Goal: Task Accomplishment & Management: Manage account settings

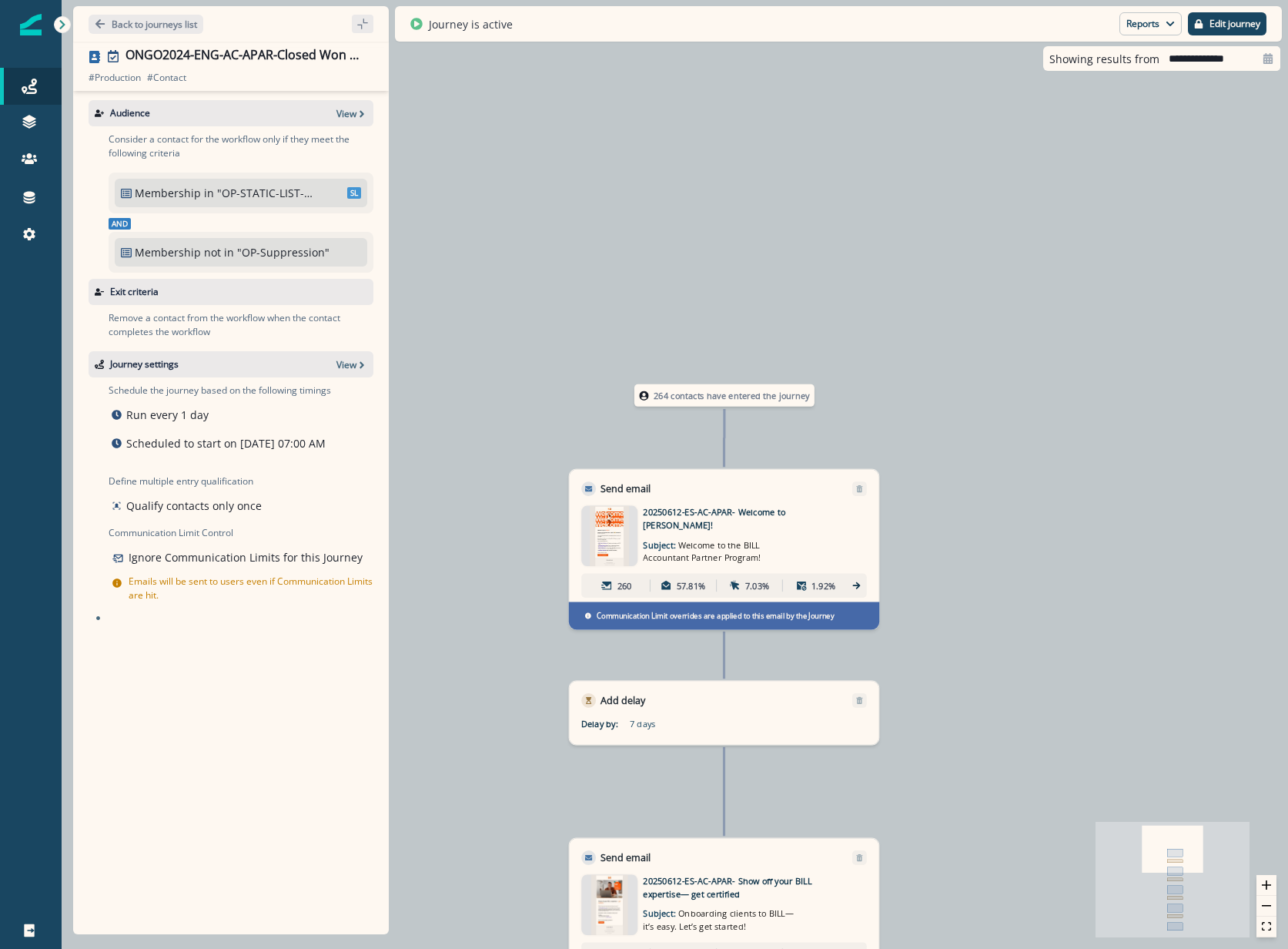
click at [128, 8] on div "Back to journeys list" at bounding box center [231, 24] width 316 height 36
click at [117, 28] on p "Back to journeys list" at bounding box center [154, 24] width 85 height 13
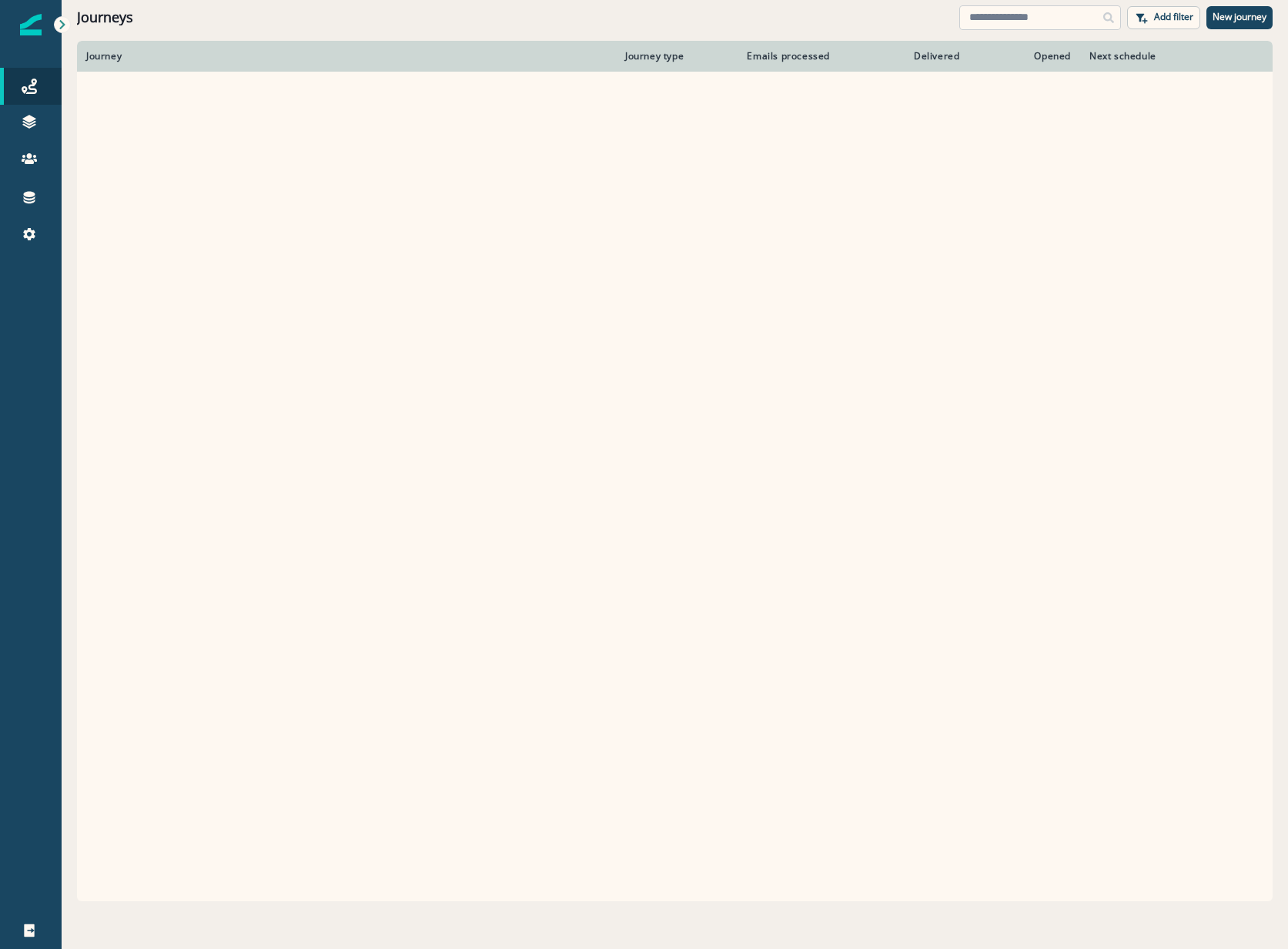
click at [1001, 17] on input at bounding box center [1039, 17] width 161 height 24
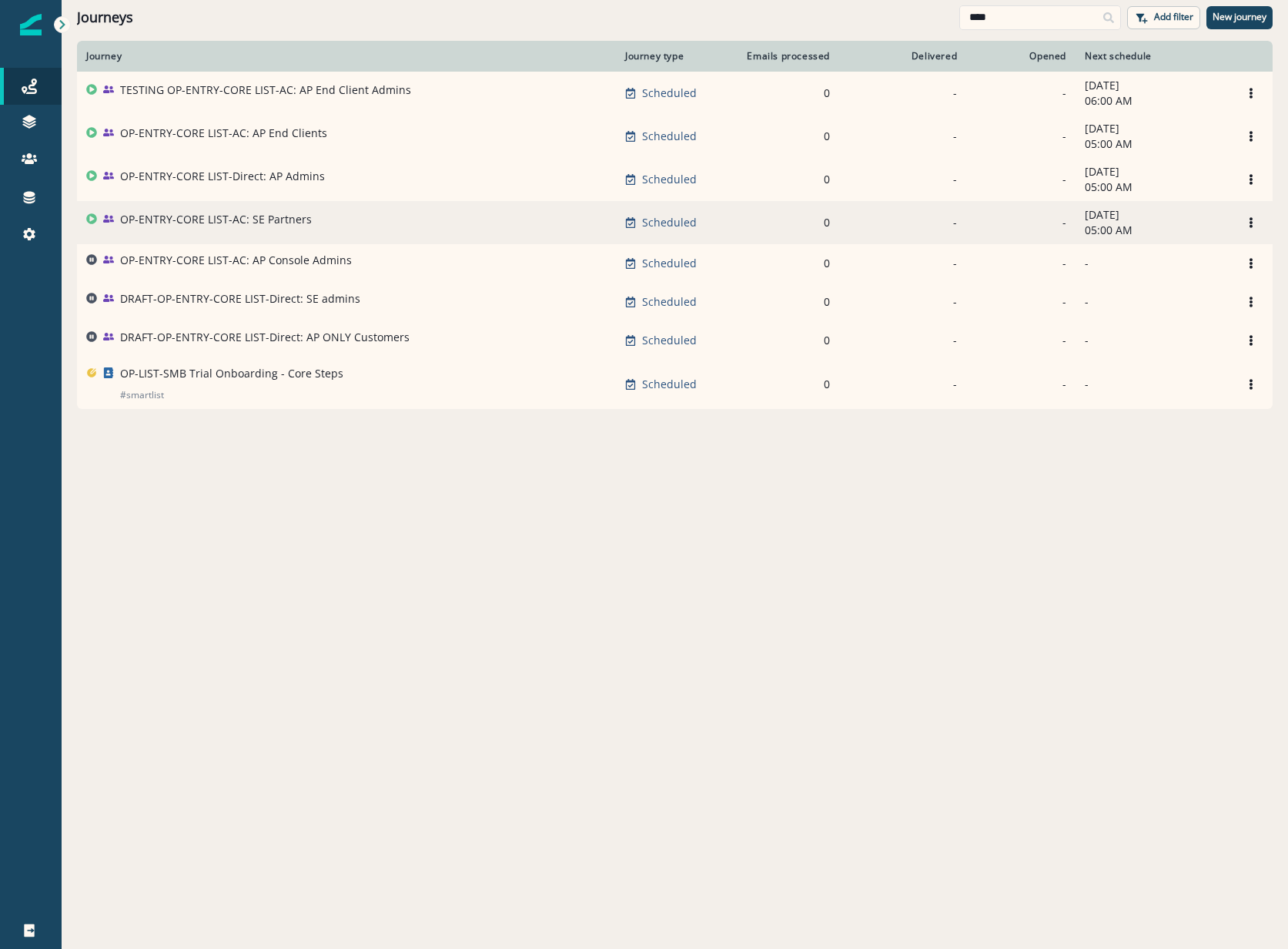
type input "****"
click at [201, 223] on p "OP-ENTRY-CORE LIST-AC: SE Partners" at bounding box center [216, 220] width 192 height 16
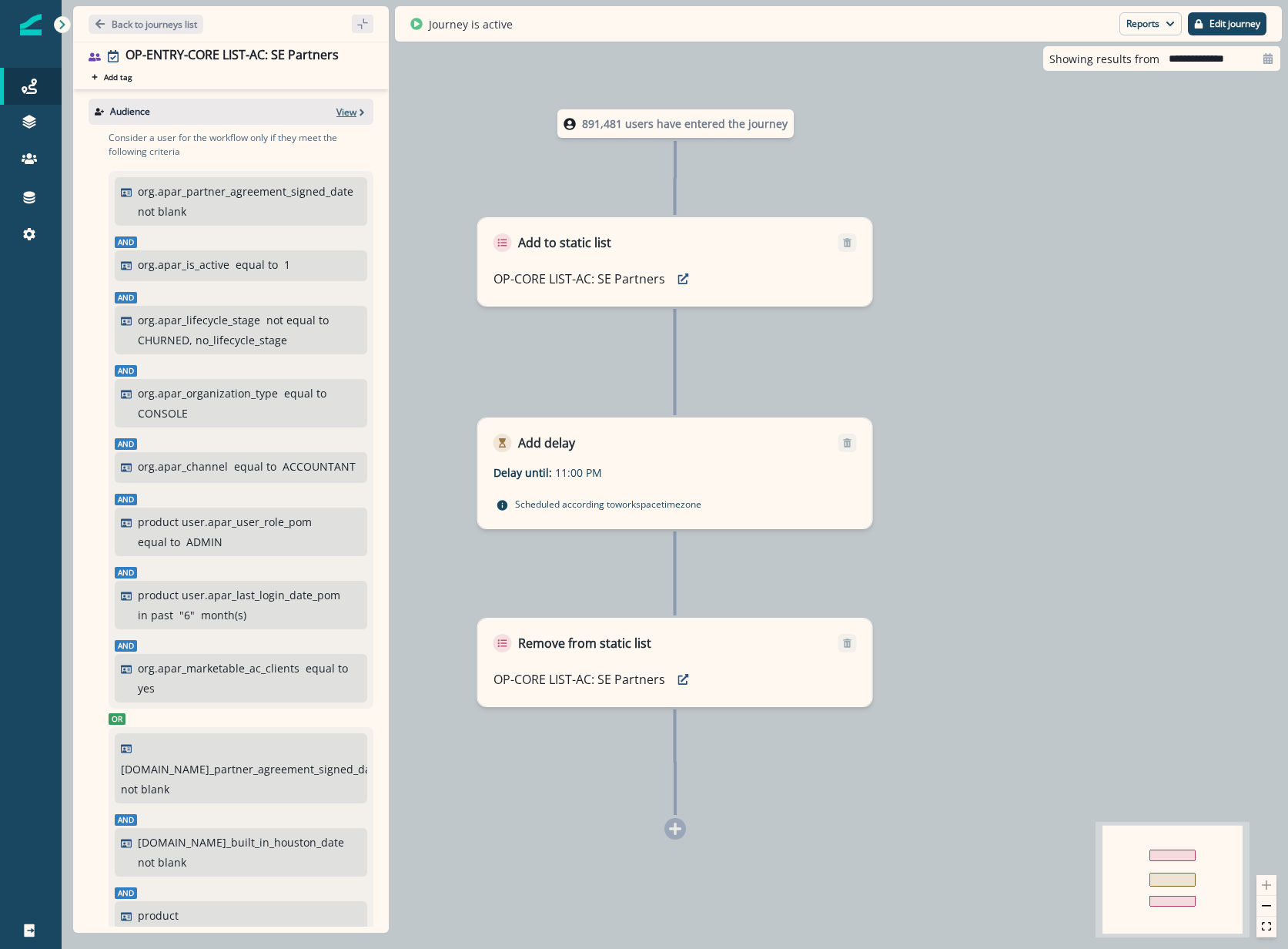
click at [344, 115] on p "View" at bounding box center [346, 112] width 20 height 13
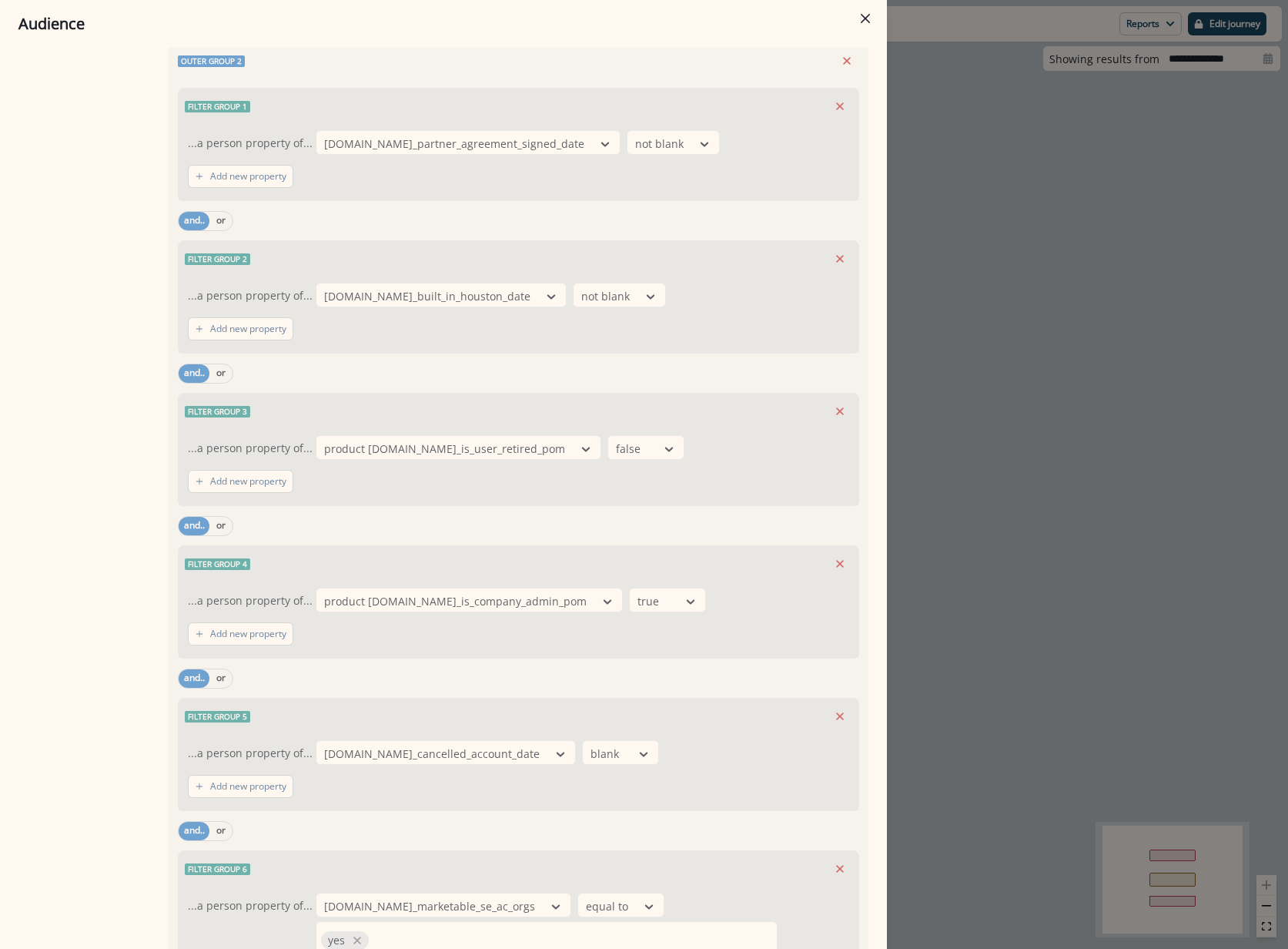
scroll to position [1695, 0]
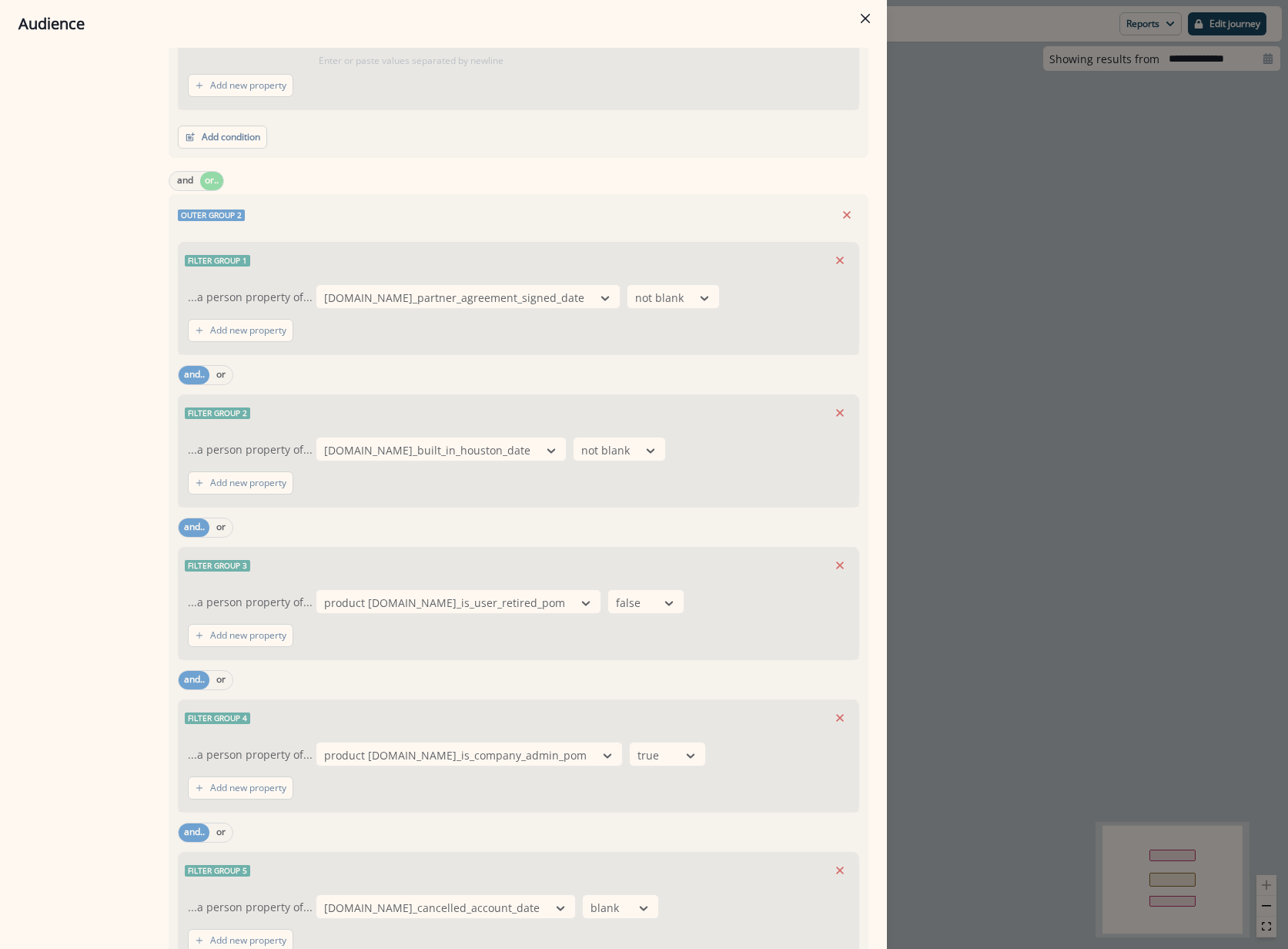
click at [1022, 398] on div "Audience Preview dynamic list All user s who have, Outer group 1 Filter group 1…" at bounding box center [644, 474] width 1288 height 949
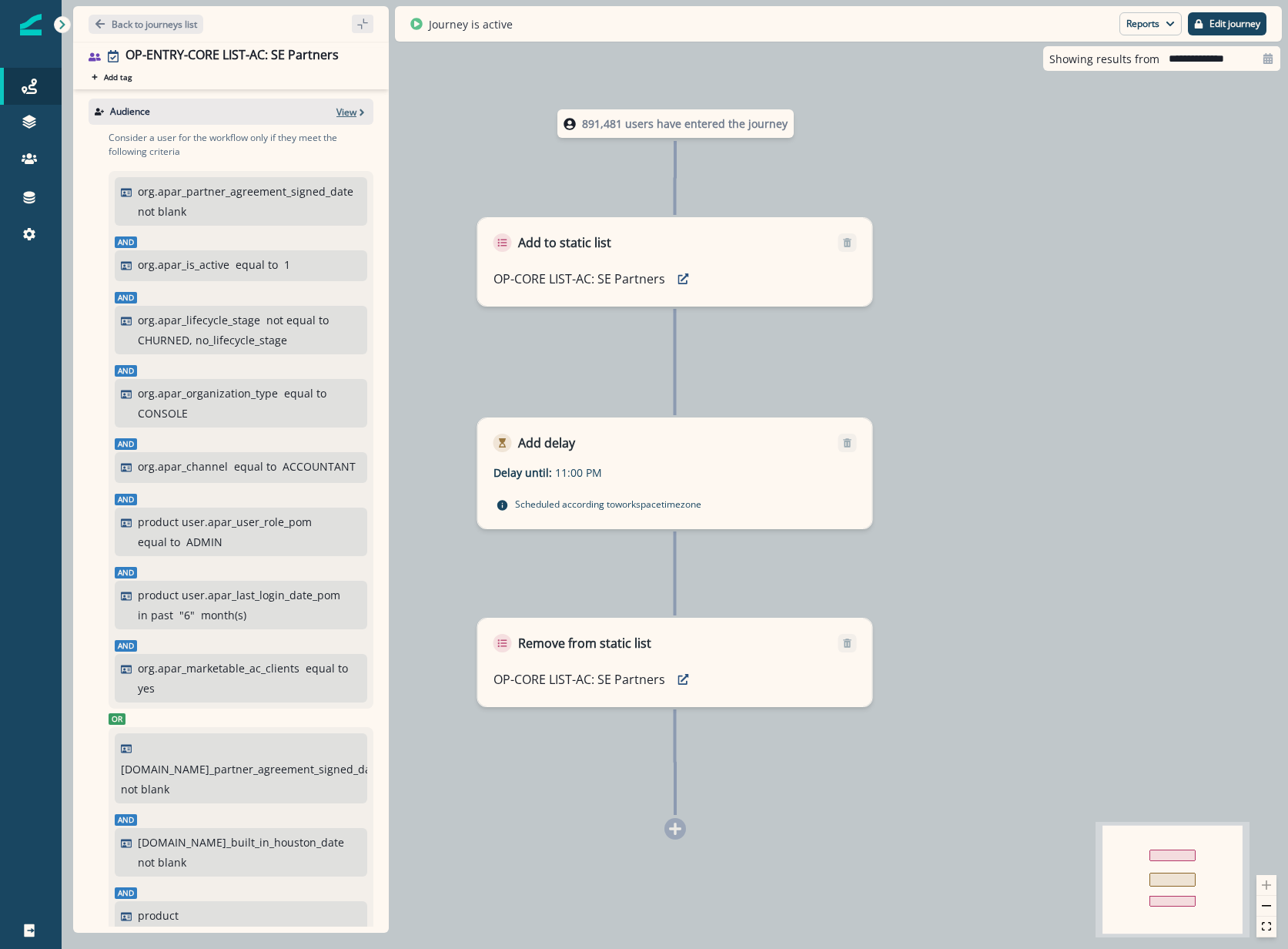
click at [340, 114] on p "View" at bounding box center [346, 112] width 20 height 13
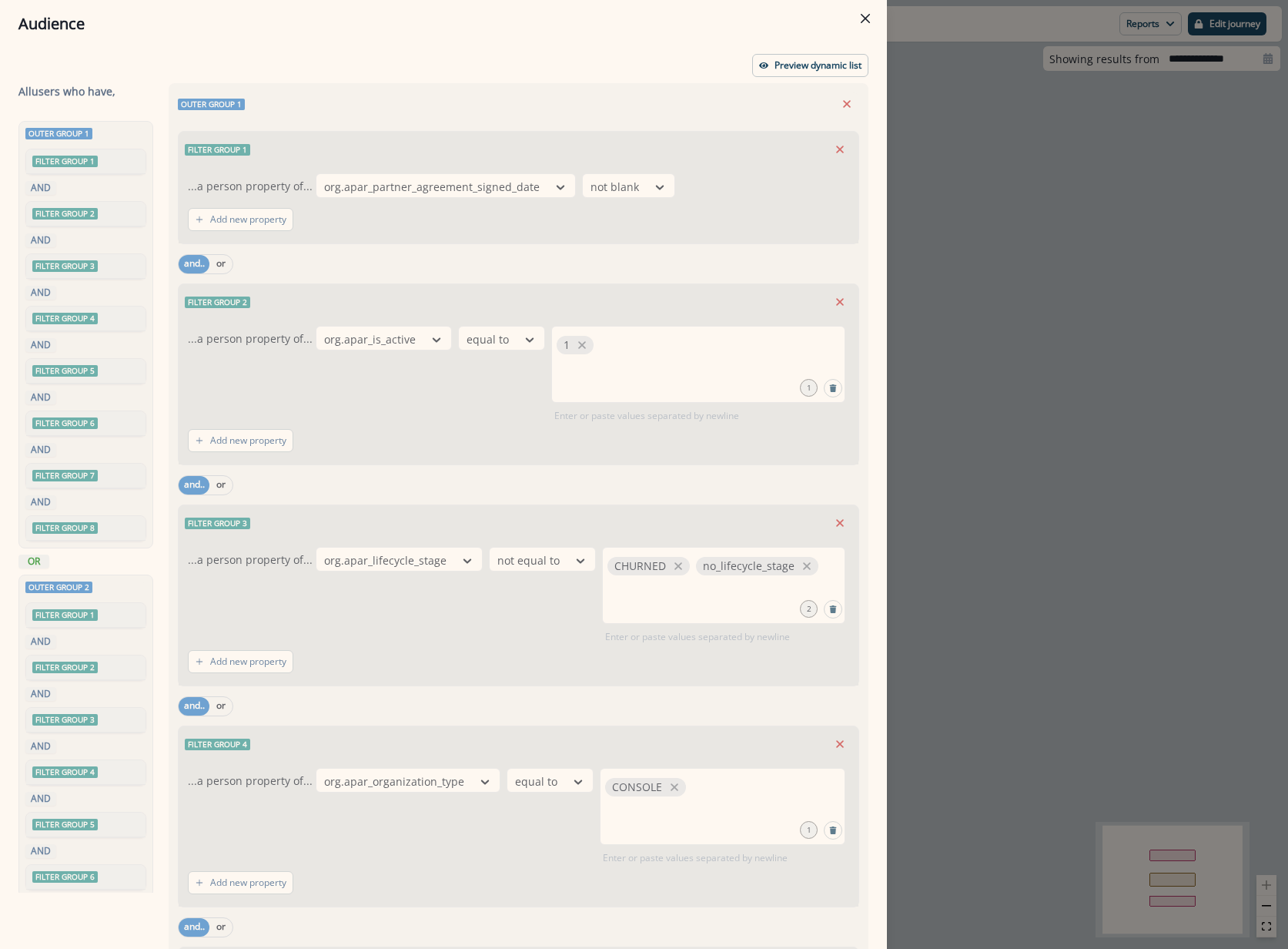
drag, startPoint x: 1076, startPoint y: 84, endPoint x: 1076, endPoint y: 102, distance: 18.0
click at [1071, 100] on div "Audience Preview dynamic list All user s who have, Outer group 1 Filter group 1…" at bounding box center [644, 474] width 1288 height 949
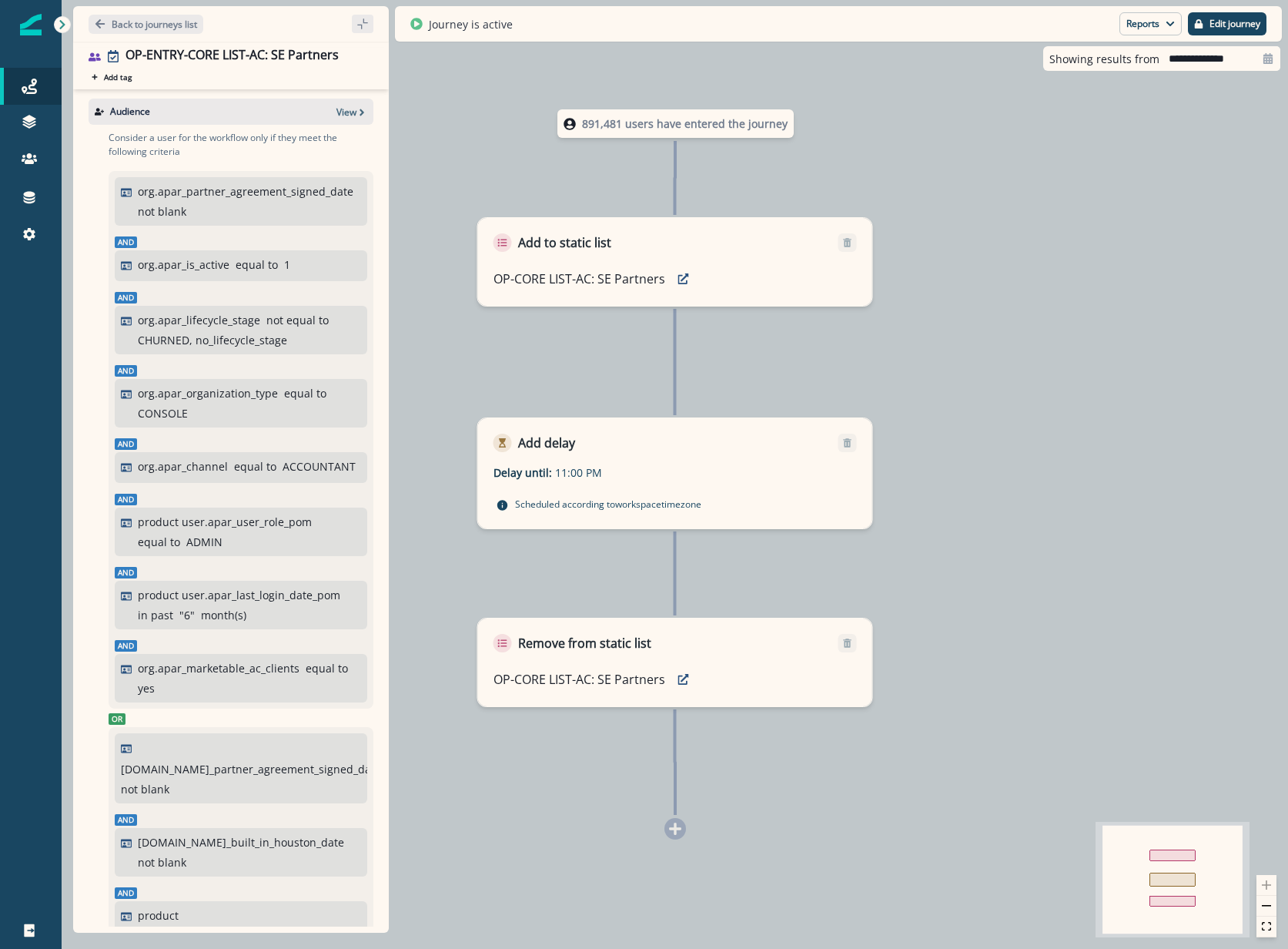
click at [1186, 29] on div "Reports Email Report Journey Member Report Edit journey" at bounding box center [1193, 24] width 147 height 23
click at [1197, 23] on icon "button" at bounding box center [1199, 24] width 10 height 10
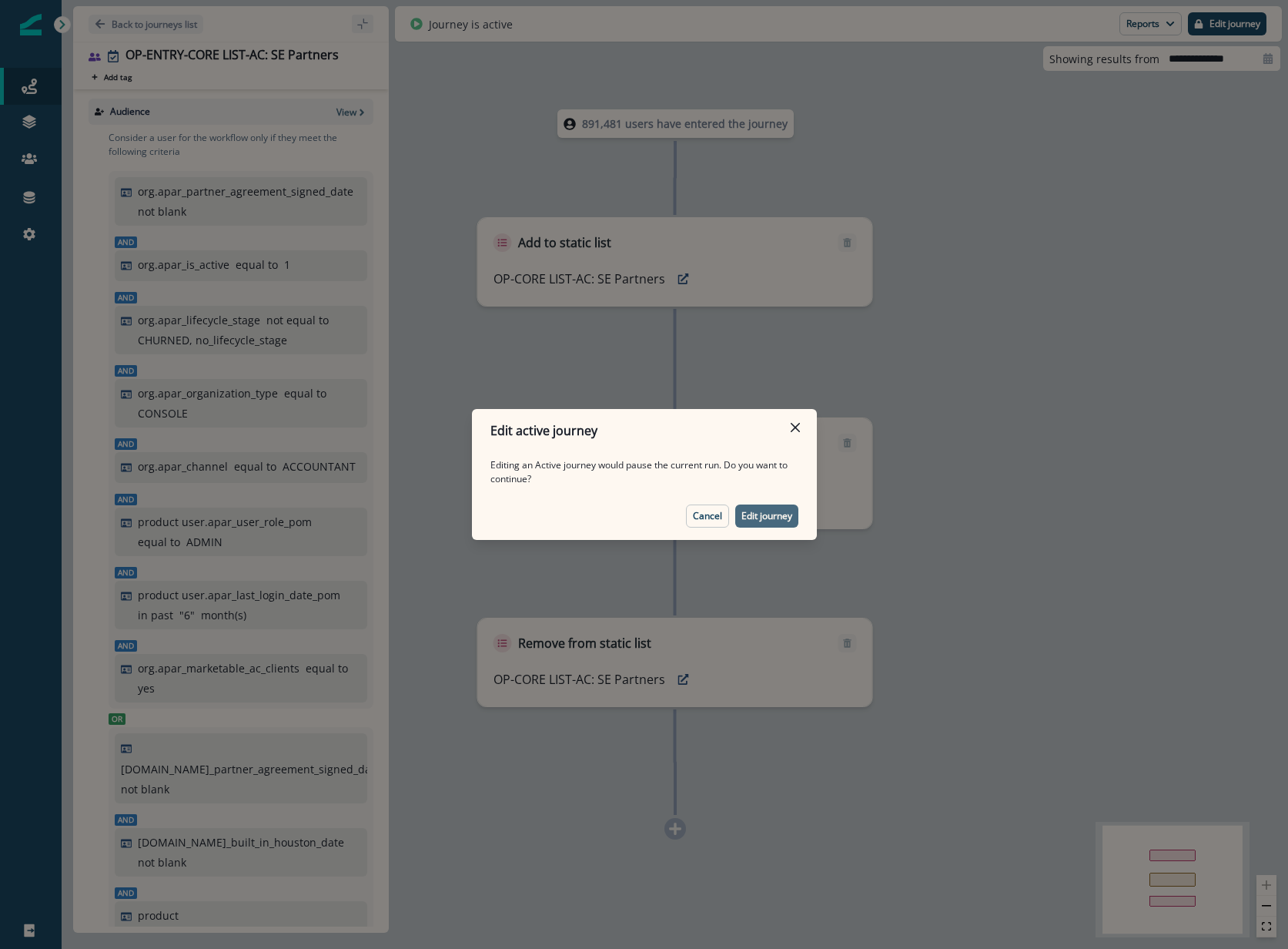
click at [762, 522] on button "Edit journey" at bounding box center [767, 515] width 63 height 23
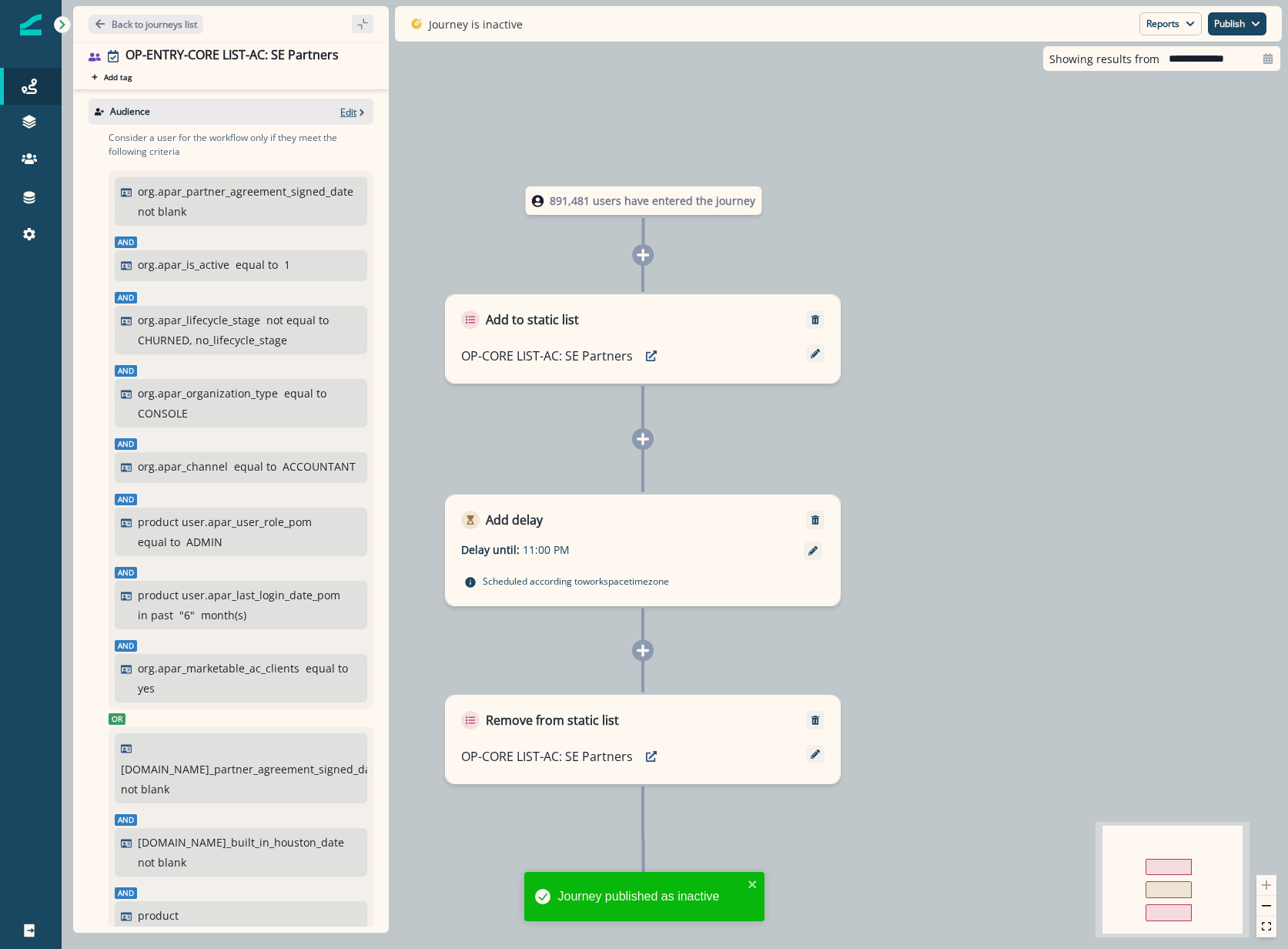
click at [340, 111] on p "Edit" at bounding box center [348, 112] width 17 height 13
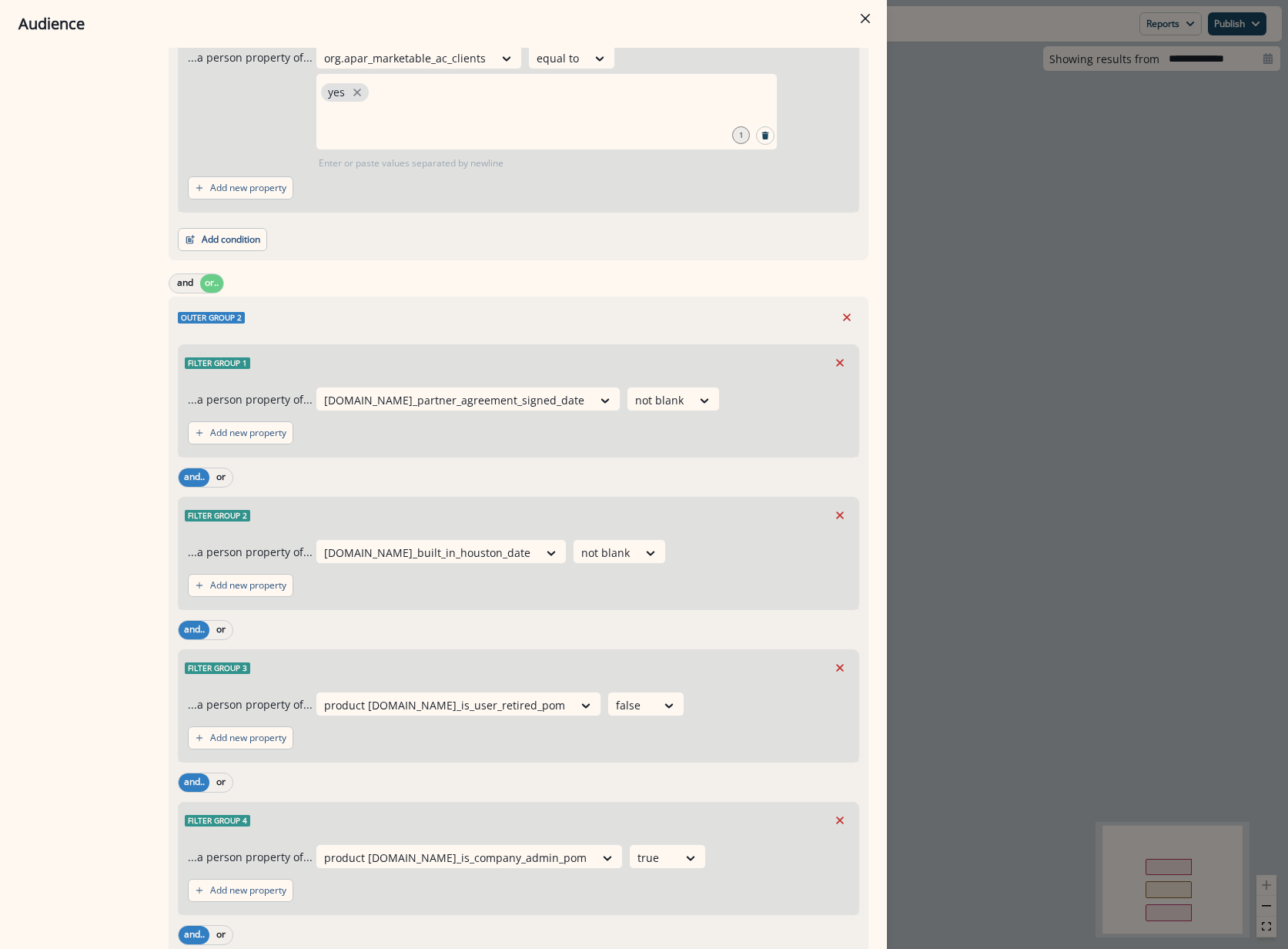
scroll to position [1772, 0]
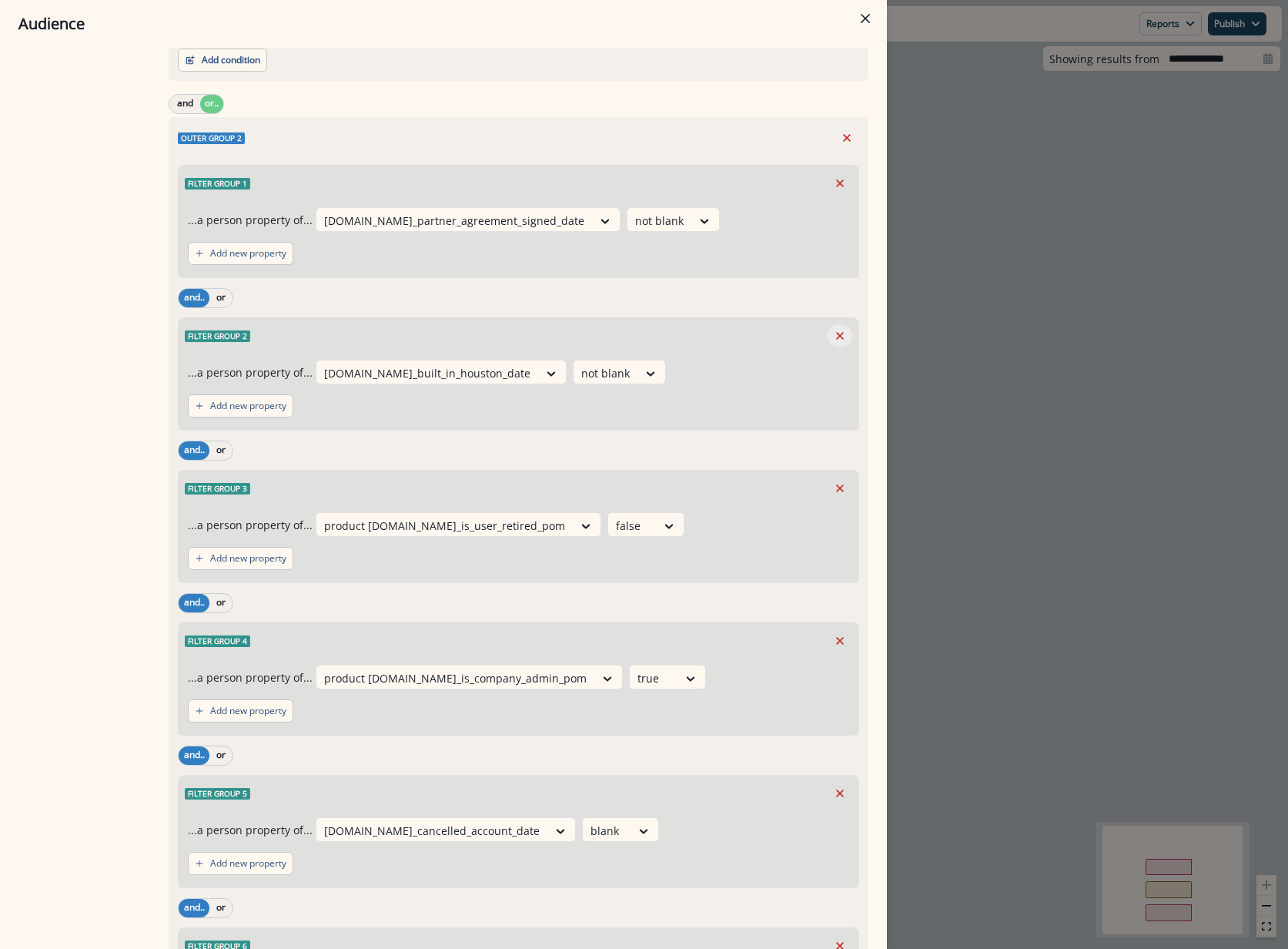
click at [835, 339] on button "Remove" at bounding box center [840, 336] width 24 height 23
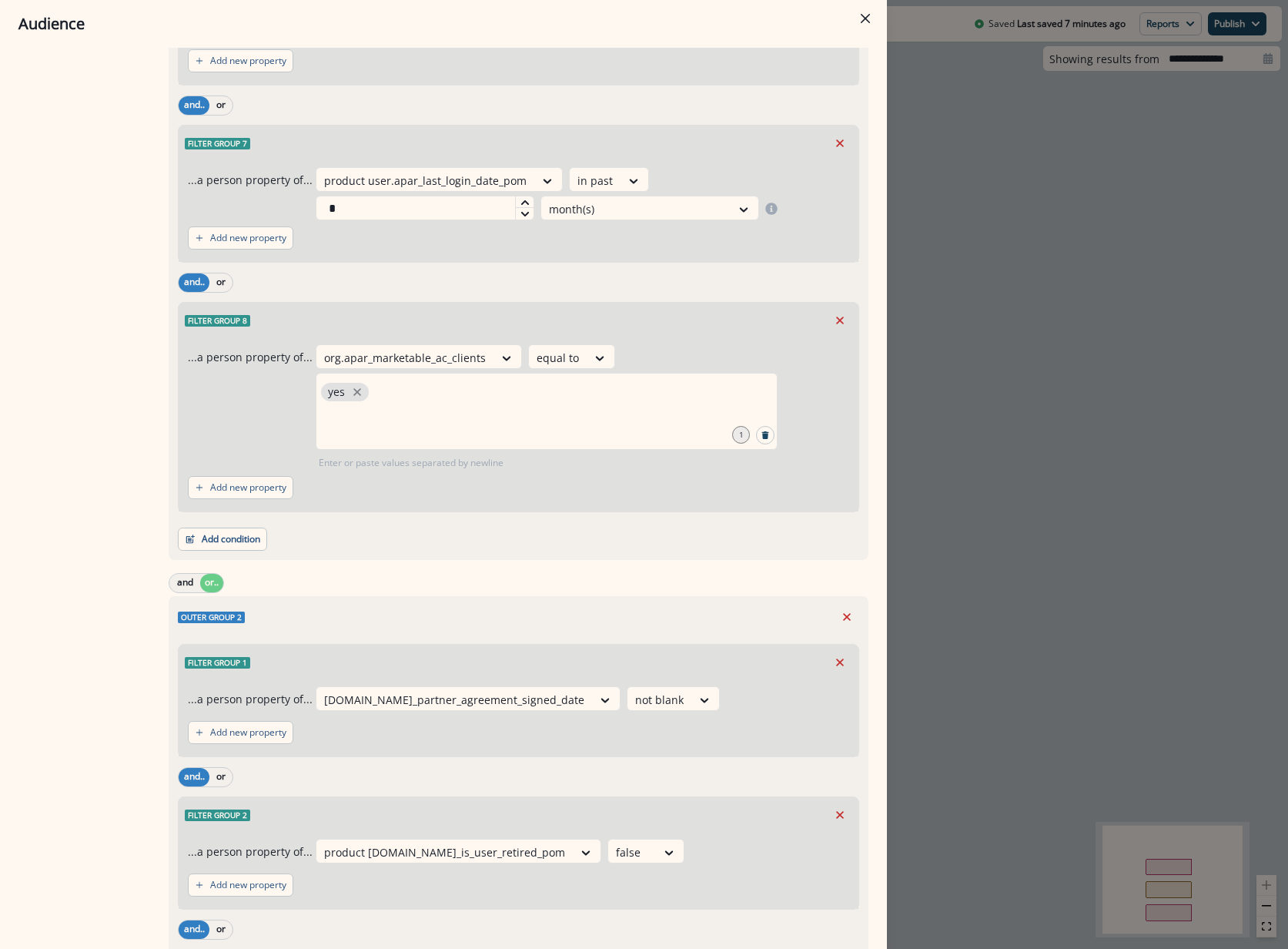
scroll to position [1294, 0]
click at [979, 234] on div "Audience Preview dynamic list All user s who have, Outer group 1 Filter group 1…" at bounding box center [644, 474] width 1288 height 949
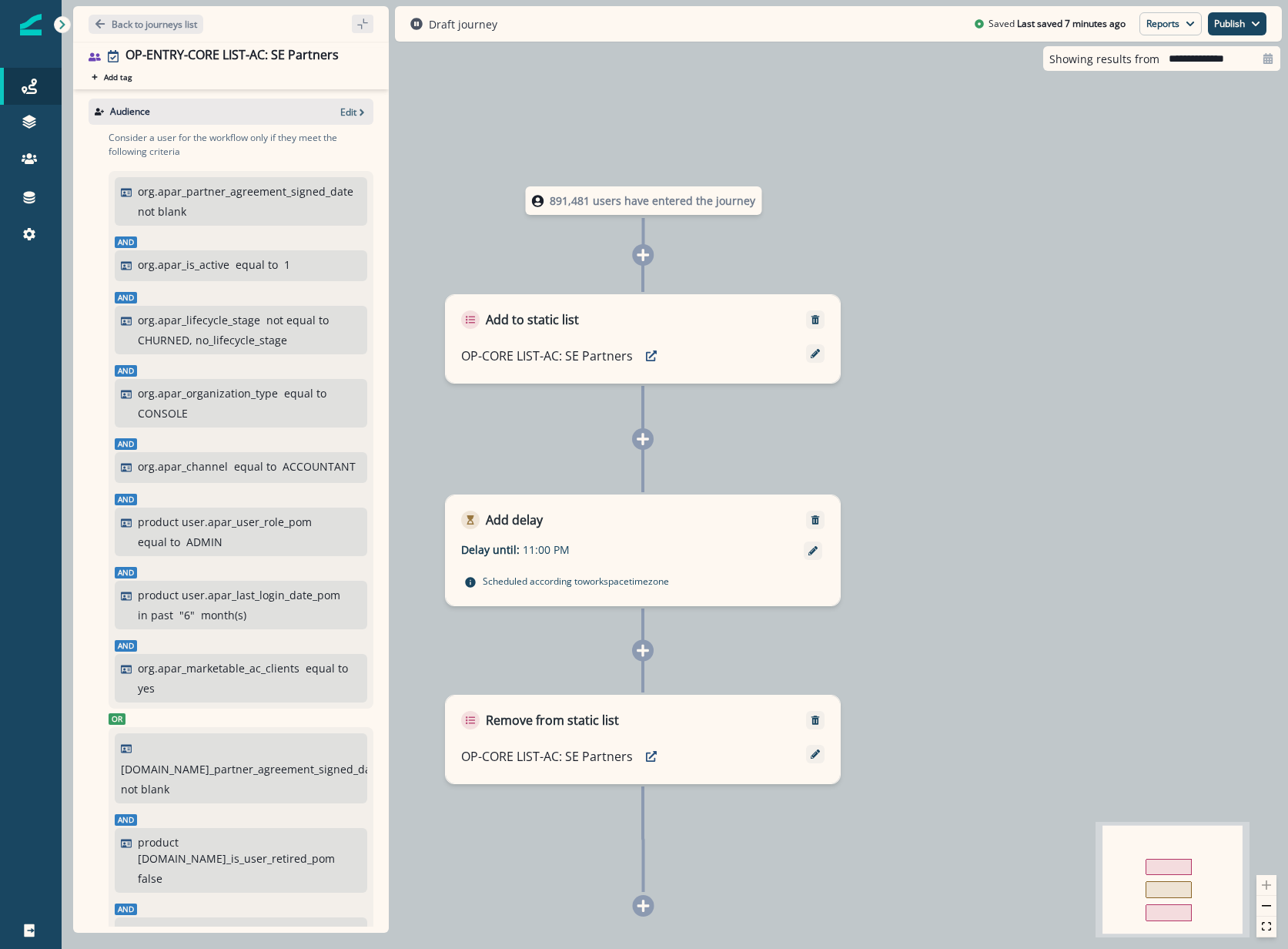
click at [126, 3] on div "Back to journeys list OP-ENTRY-CORE LIST-AC: SE Partners Add tag Search or crea…" at bounding box center [225, 24] width 327 height 48
click at [126, 24] on p "Back to journeys list" at bounding box center [154, 24] width 85 height 13
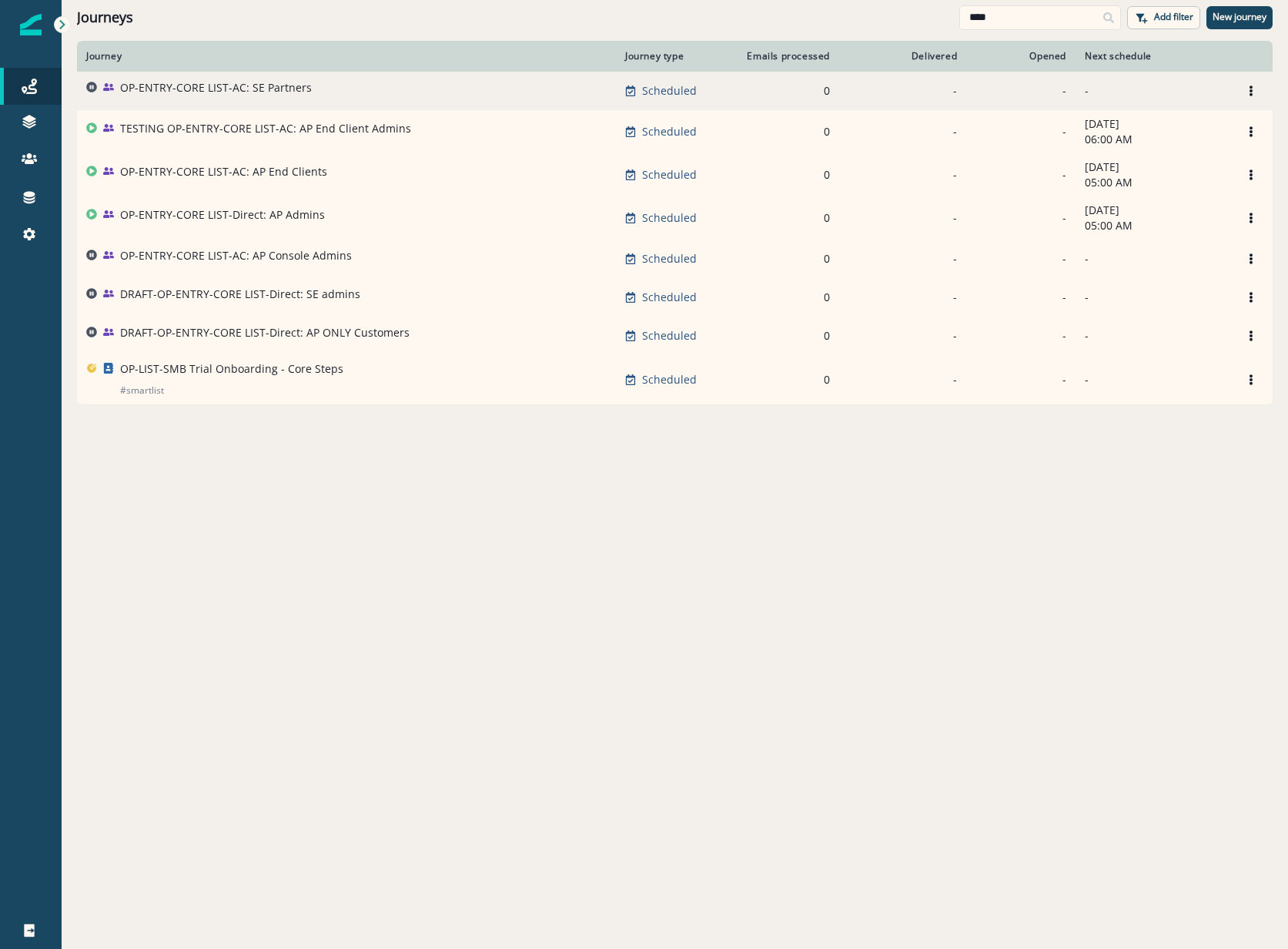
click at [260, 92] on p "OP-ENTRY-CORE LIST-AC: SE Partners" at bounding box center [216, 88] width 192 height 16
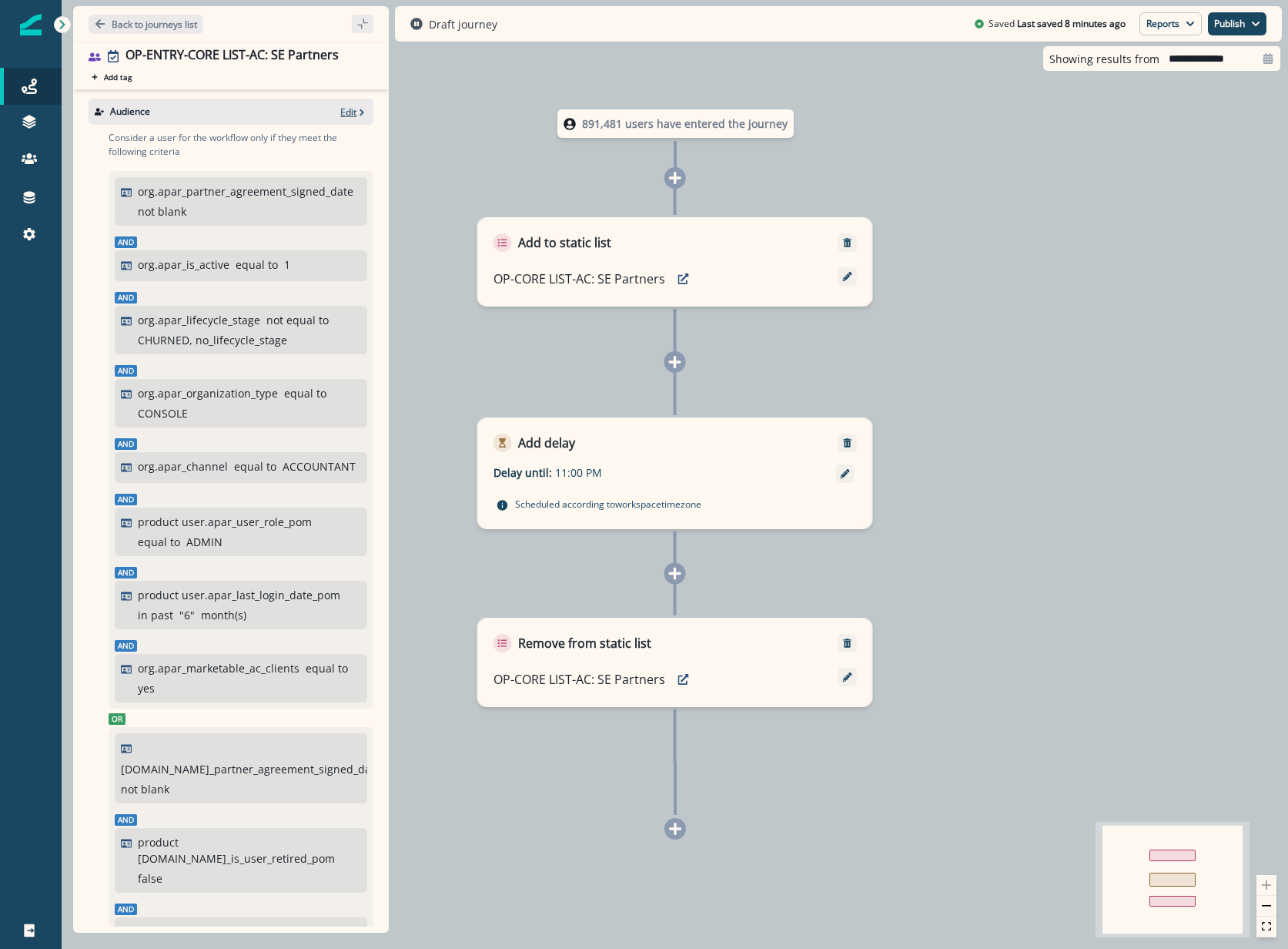
click at [340, 115] on p "Edit" at bounding box center [348, 112] width 17 height 13
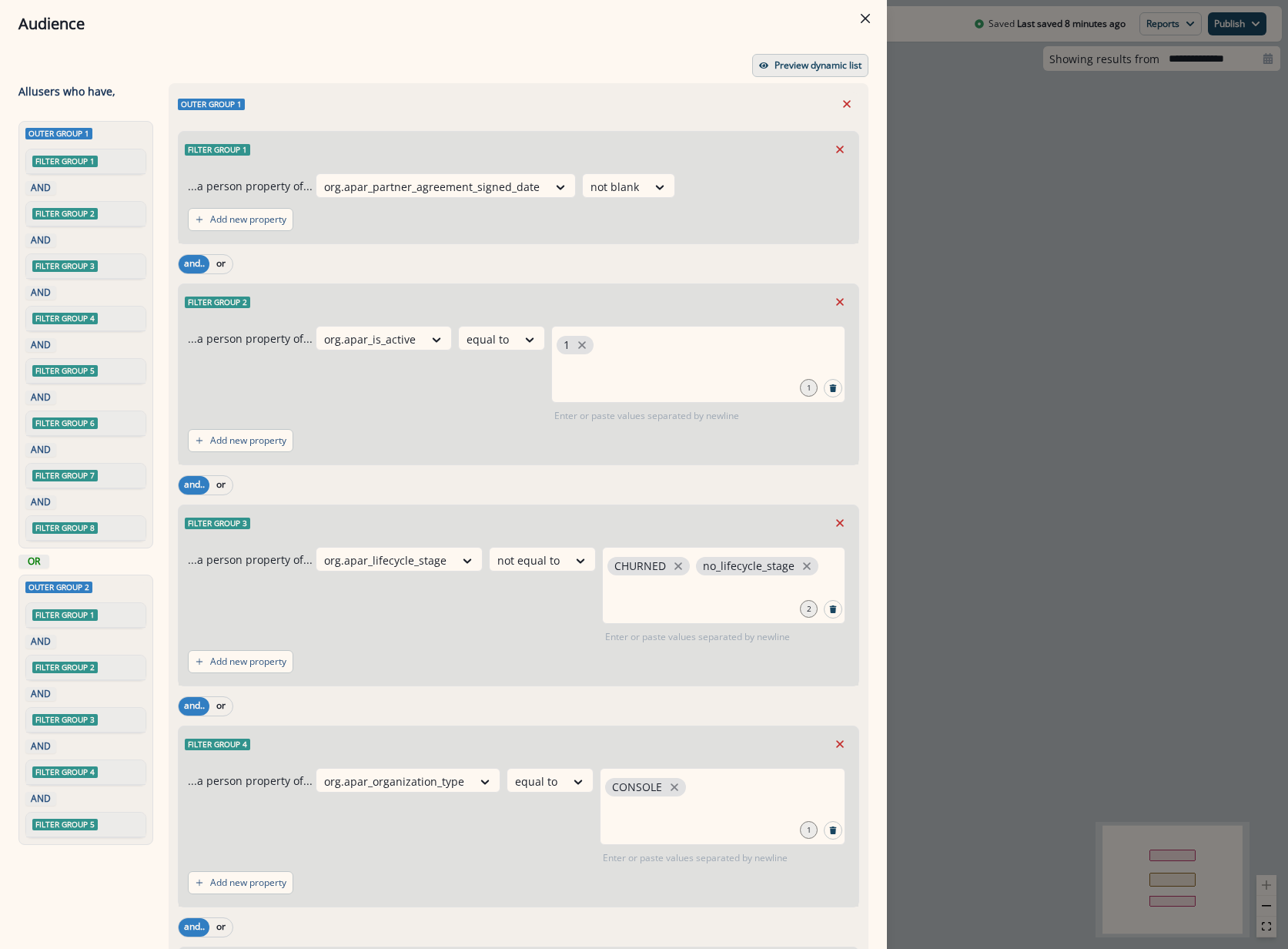
click at [814, 60] on p "Preview dynamic list" at bounding box center [818, 65] width 87 height 10
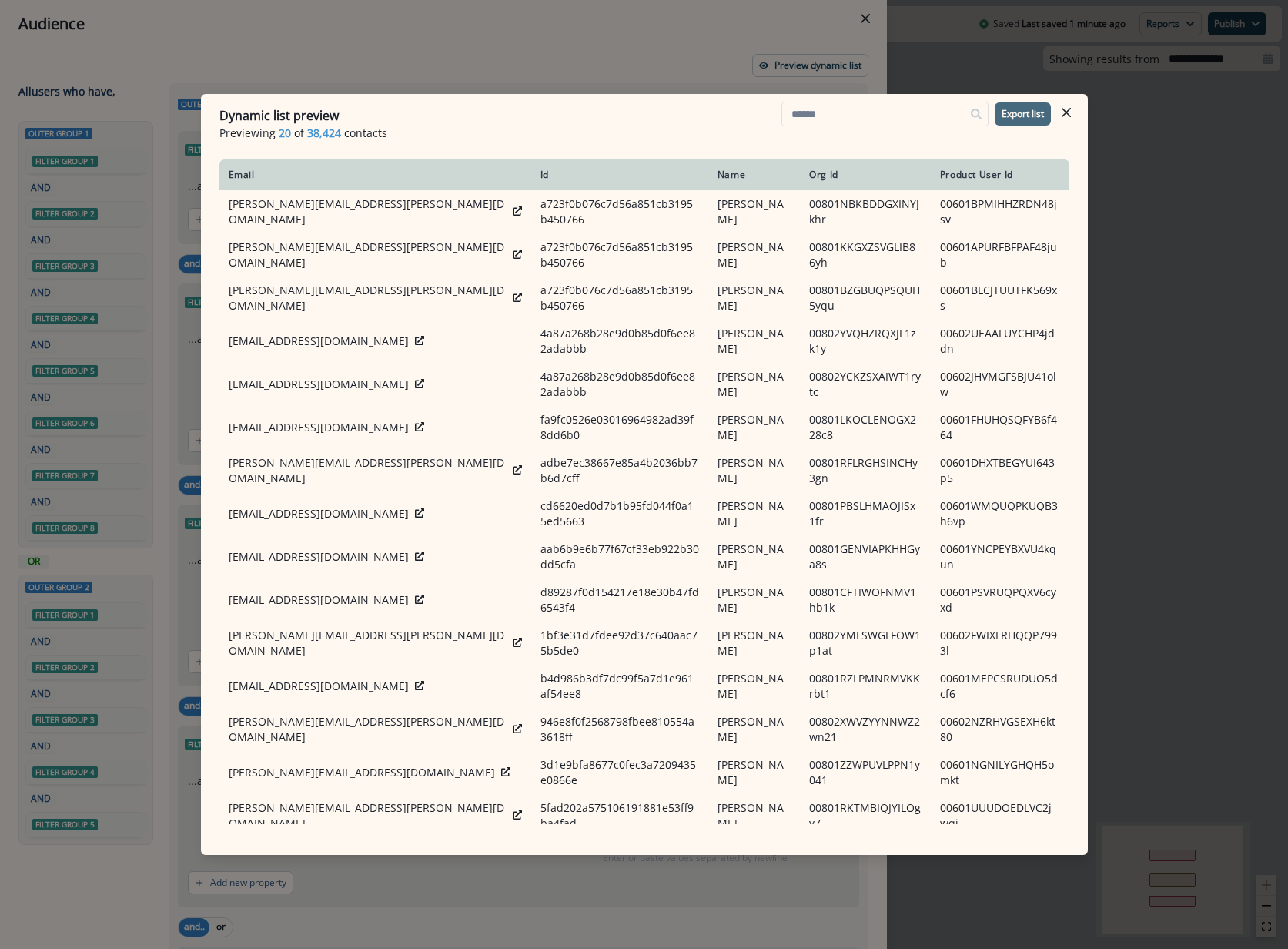
click at [1019, 117] on p "Export list" at bounding box center [1023, 114] width 43 height 10
click at [1227, 930] on icon "hide-exports" at bounding box center [1233, 931] width 14 height 14
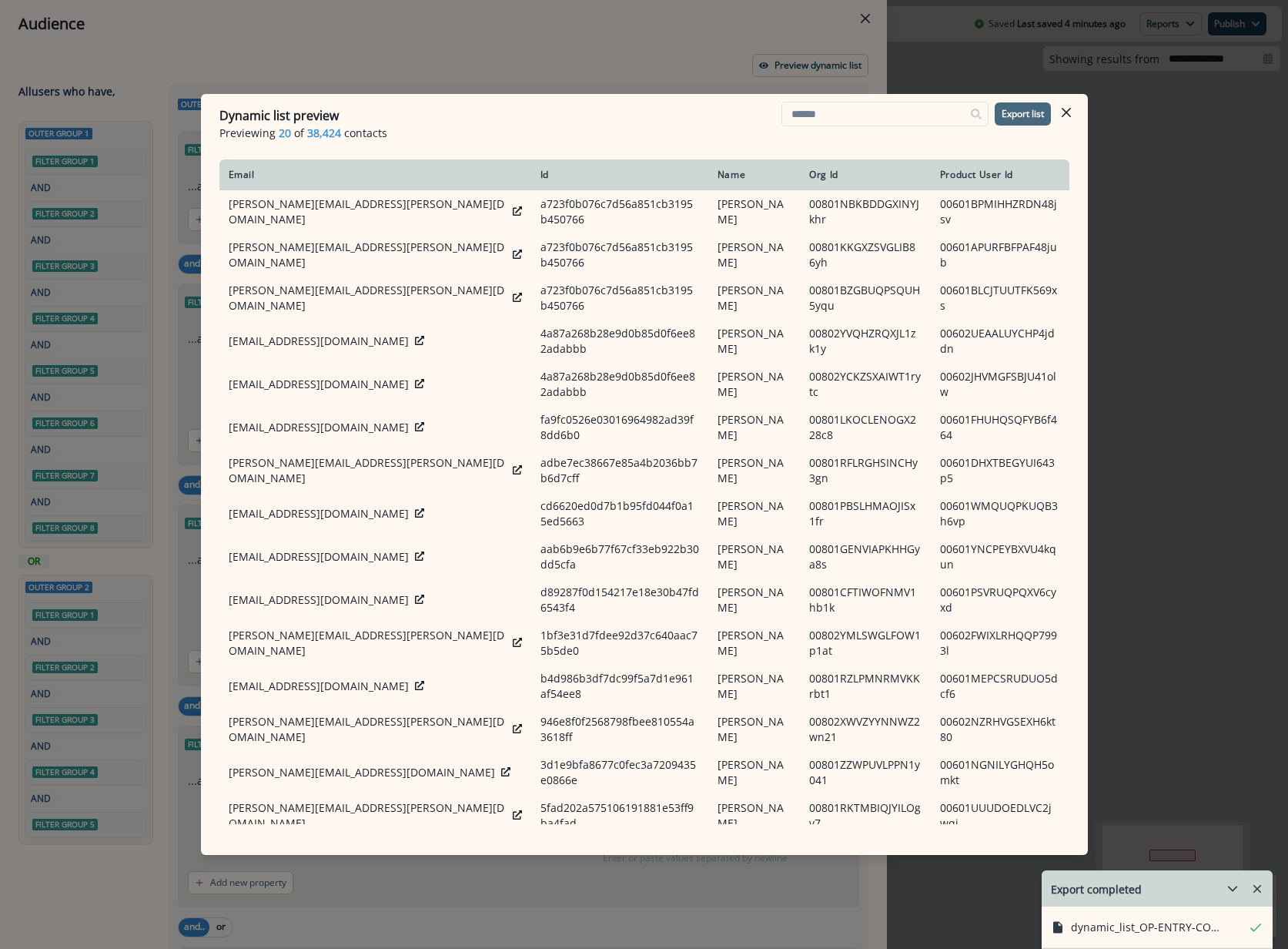
click at [218, 440] on div "Email Id Name Org Id Product User Id [PERSON_NAME][EMAIL_ADDRESS][PERSON_NAME][…" at bounding box center [644, 491] width 887 height 676
drag, startPoint x: 588, startPoint y: 106, endPoint x: 161, endPoint y: 106, distance: 427.0
click at [161, 106] on div "Dynamic list preview Previewing 20 of 38,424 contacts Export list Email Id Name…" at bounding box center [644, 474] width 1288 height 949
click at [1069, 118] on button "Close" at bounding box center [1067, 113] width 24 height 24
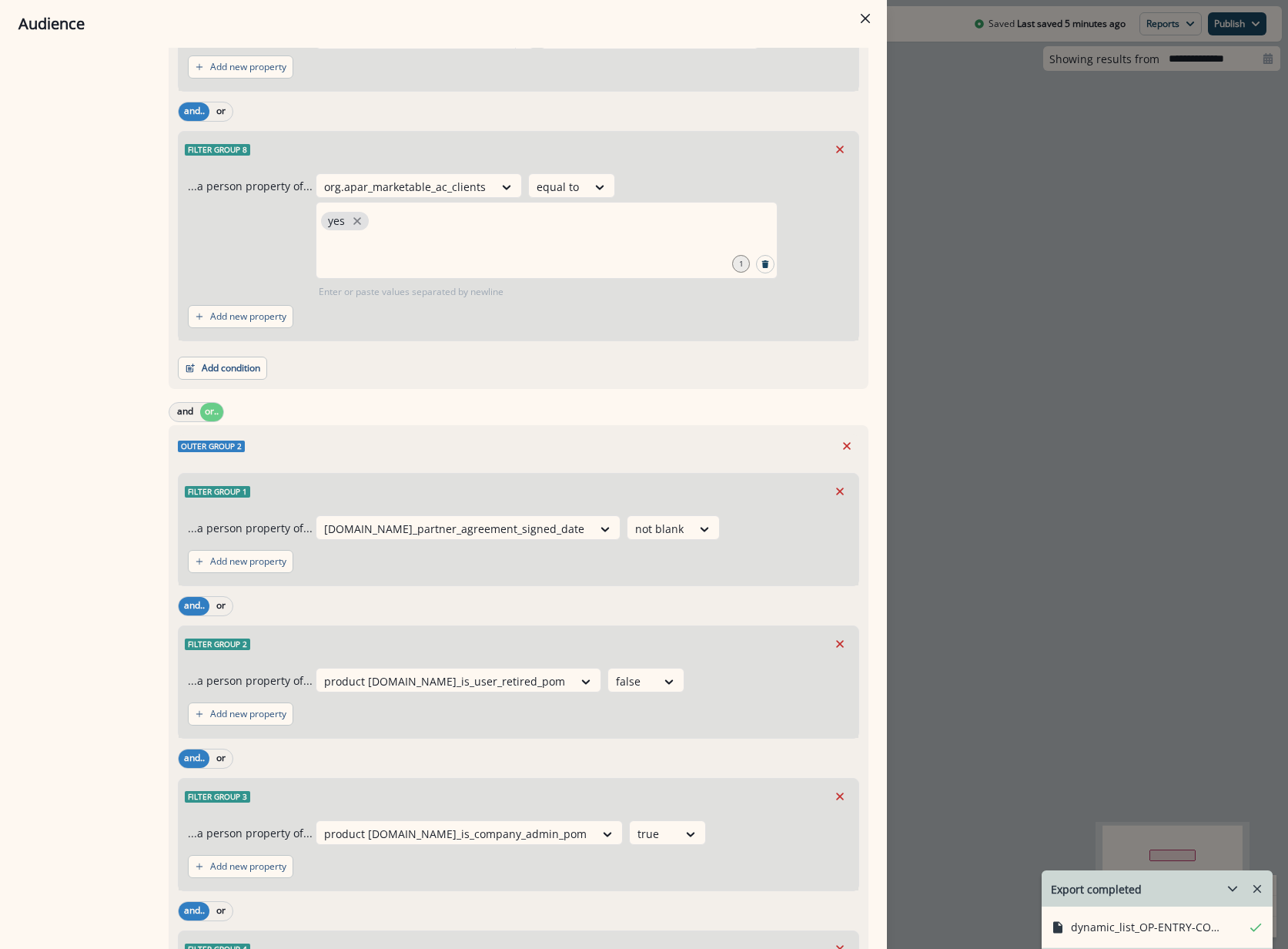
scroll to position [1540, 0]
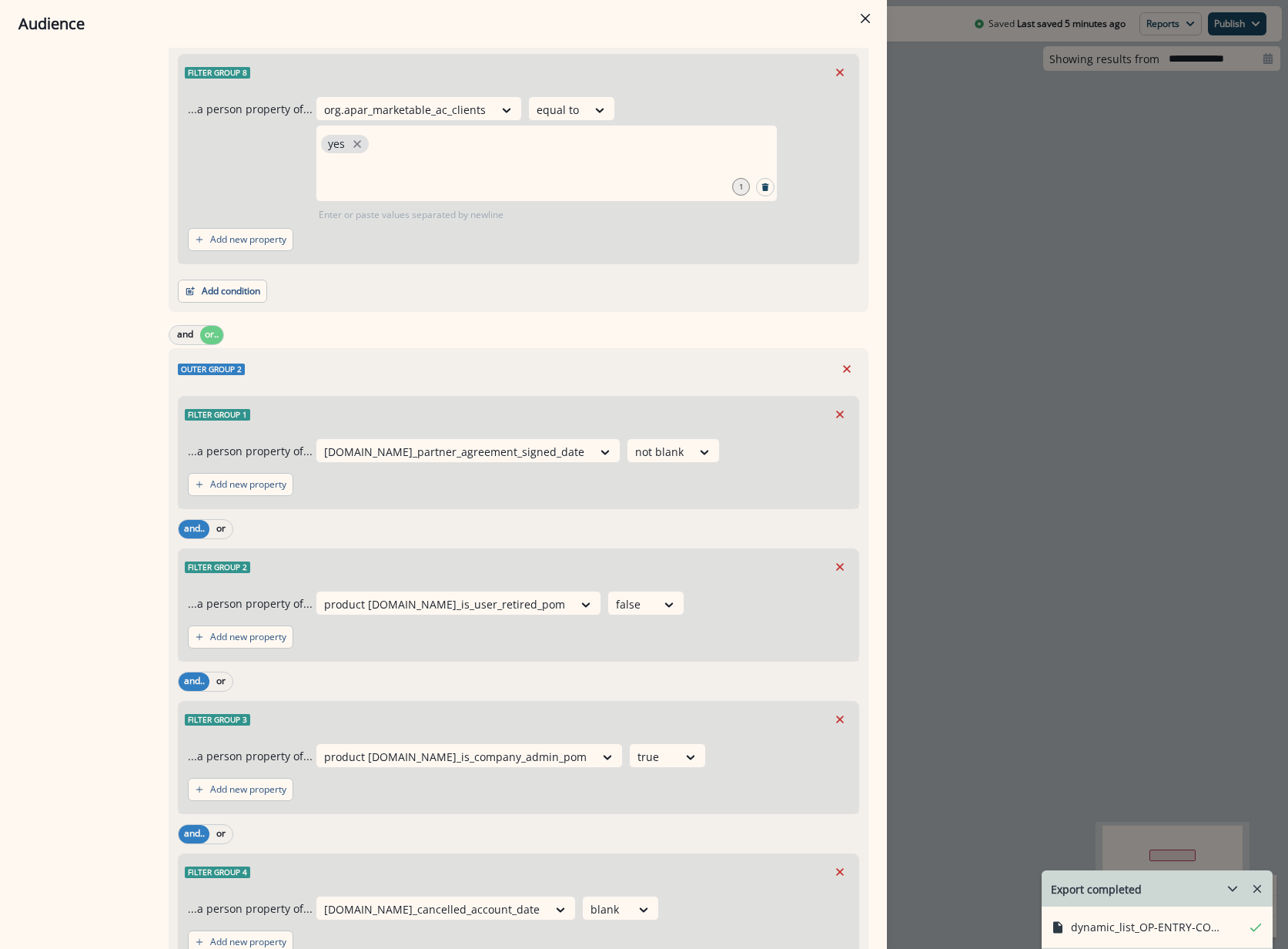
drag, startPoint x: 1181, startPoint y: 607, endPoint x: 1144, endPoint y: 634, distance: 45.8
click at [1181, 607] on div "Audience Preview dynamic list All user s who have, Outer group 1 Filter group 1…" at bounding box center [644, 474] width 1288 height 949
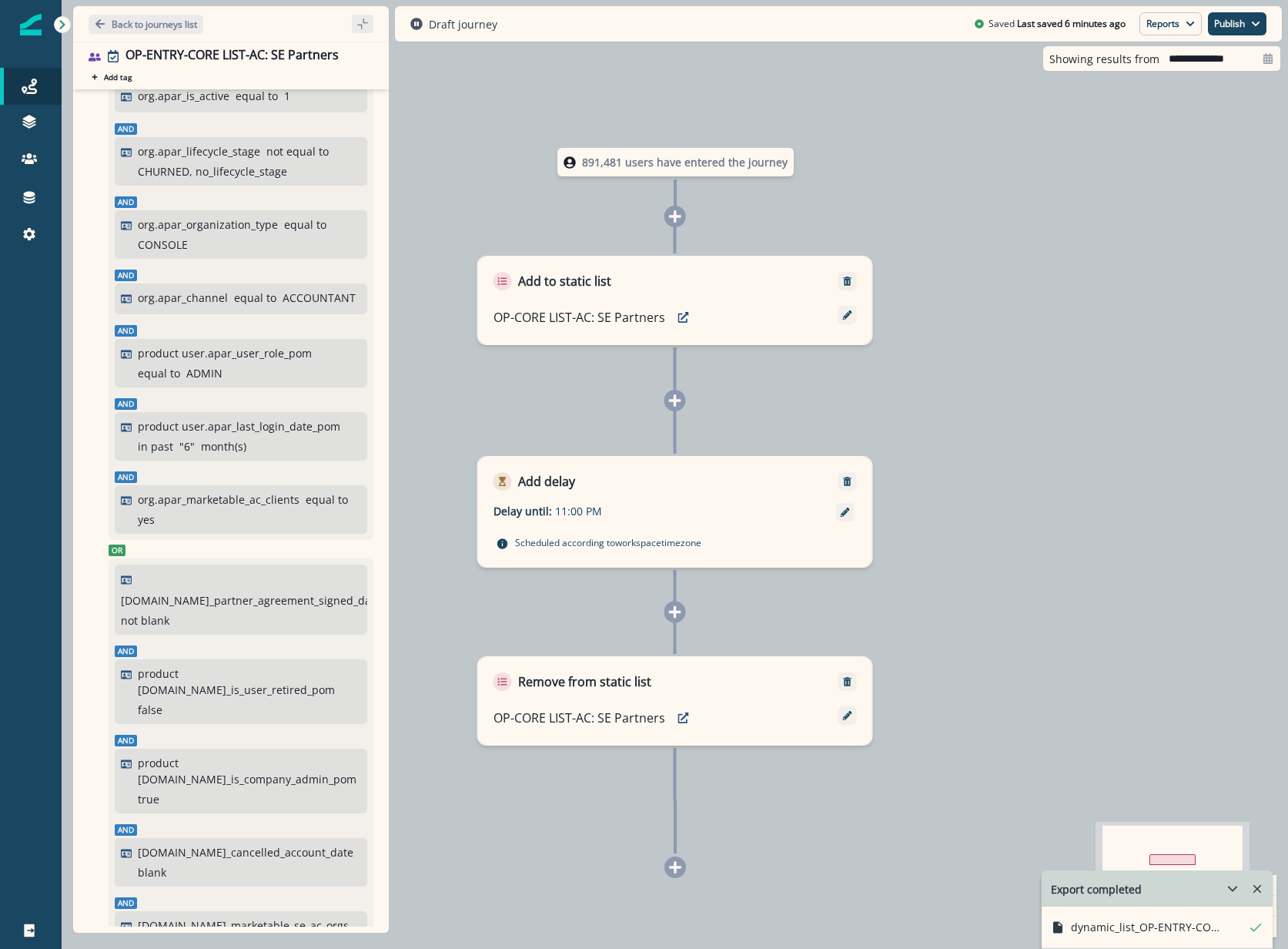
scroll to position [154, 0]
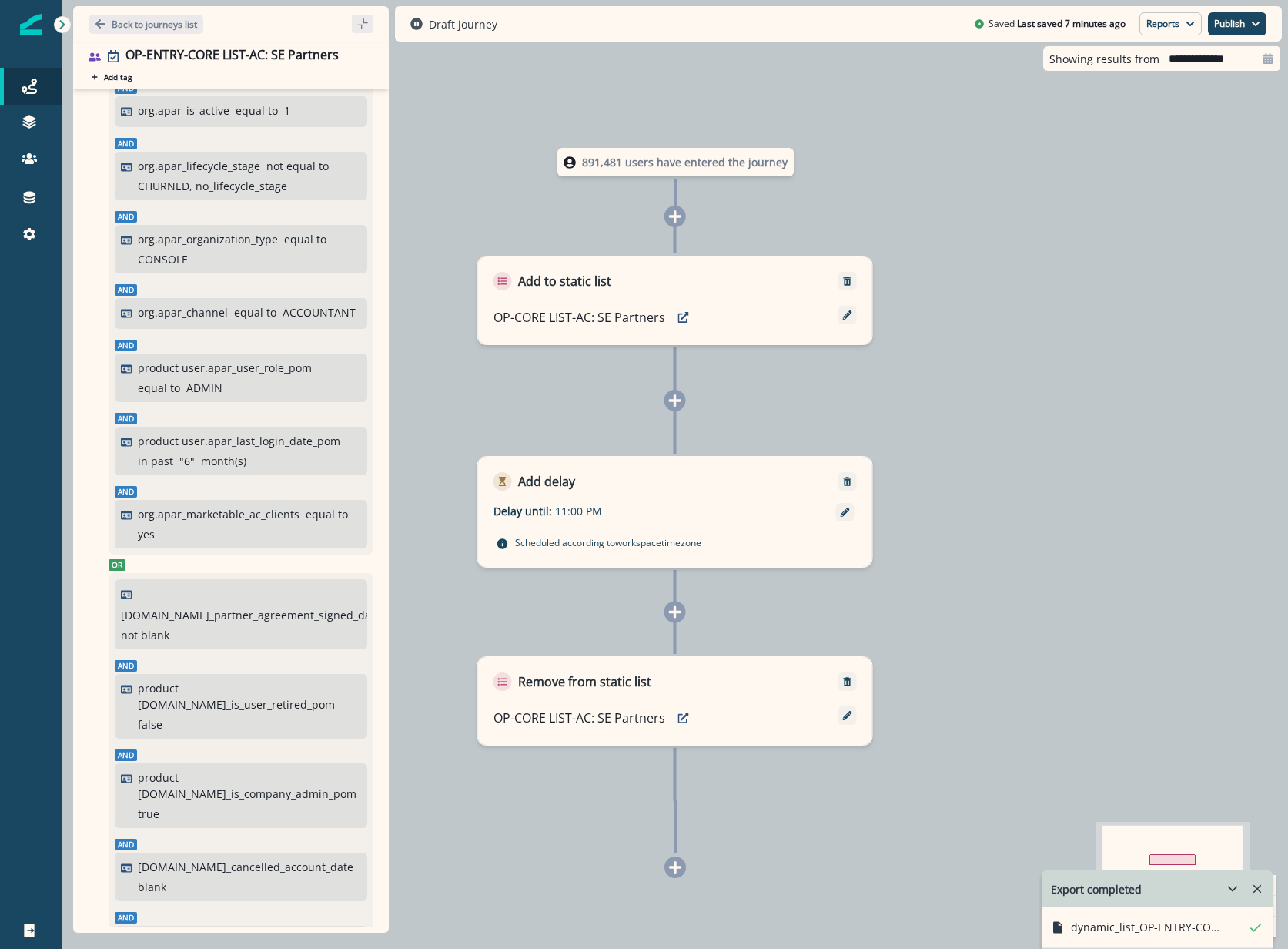
click at [1281, 847] on div "891,481 users have entered the journey Add to static list OP-CORE LIST-AC: SE P…" at bounding box center [675, 474] width 1227 height 949
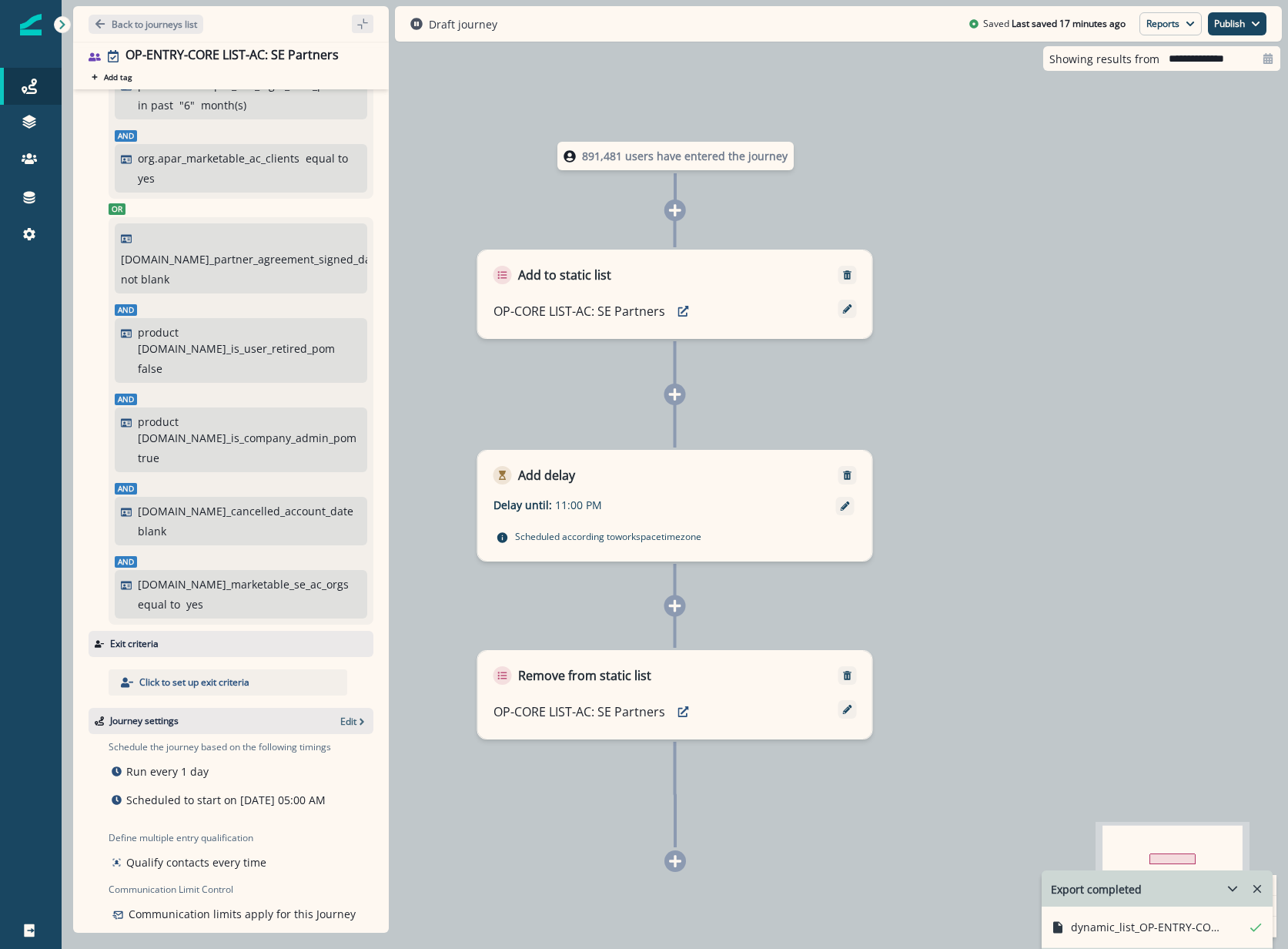
scroll to position [517, 0]
